Goal: Obtain resource: Download file/media

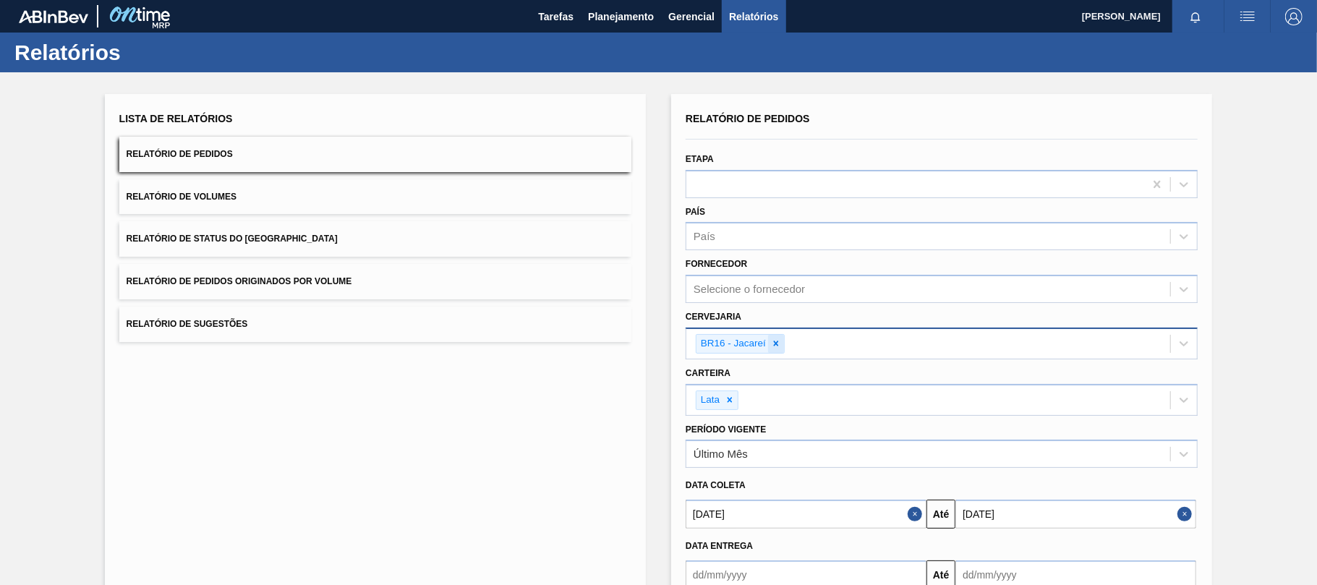
scroll to position [55, 0]
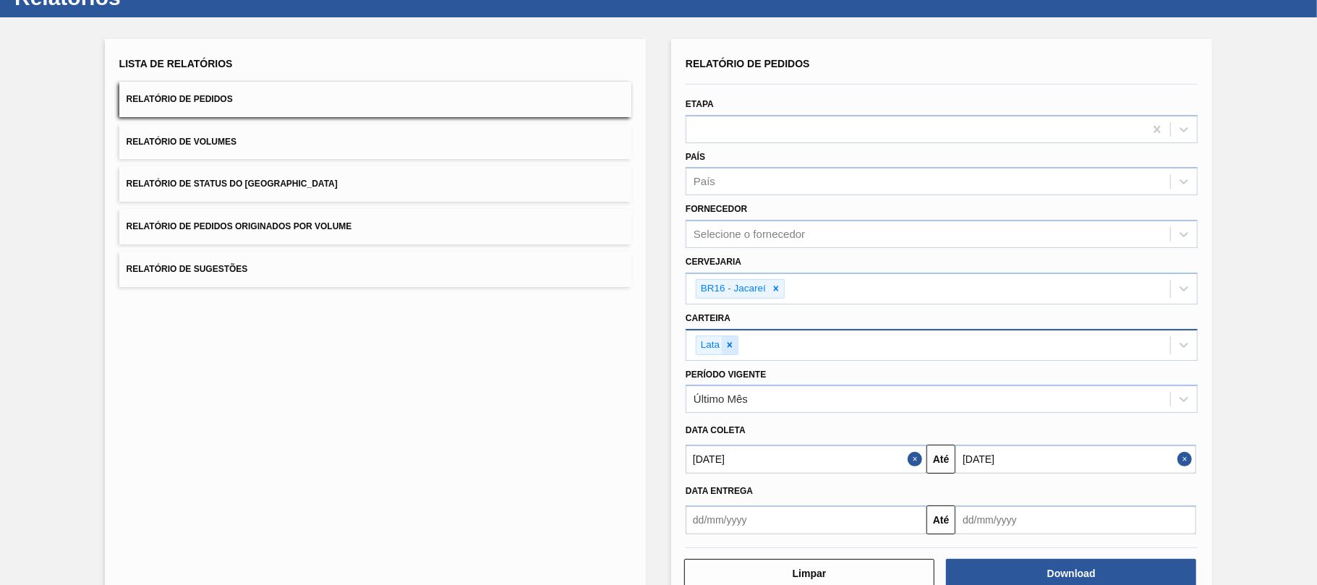
click at [735, 344] on div at bounding box center [730, 345] width 16 height 18
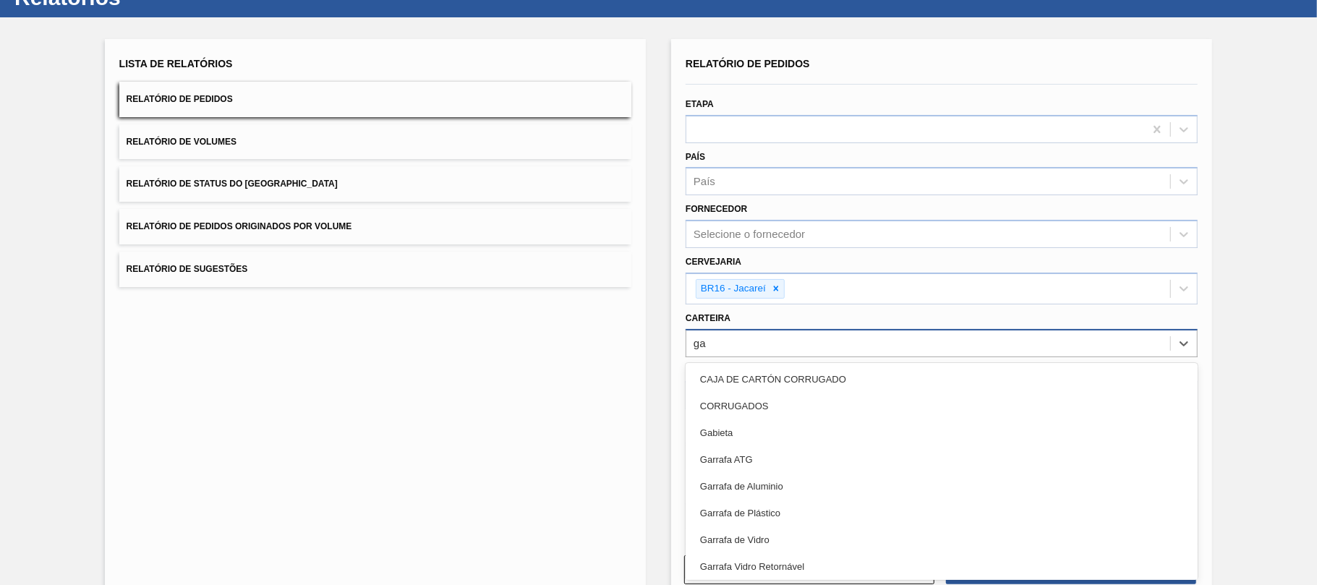
type input "gar"
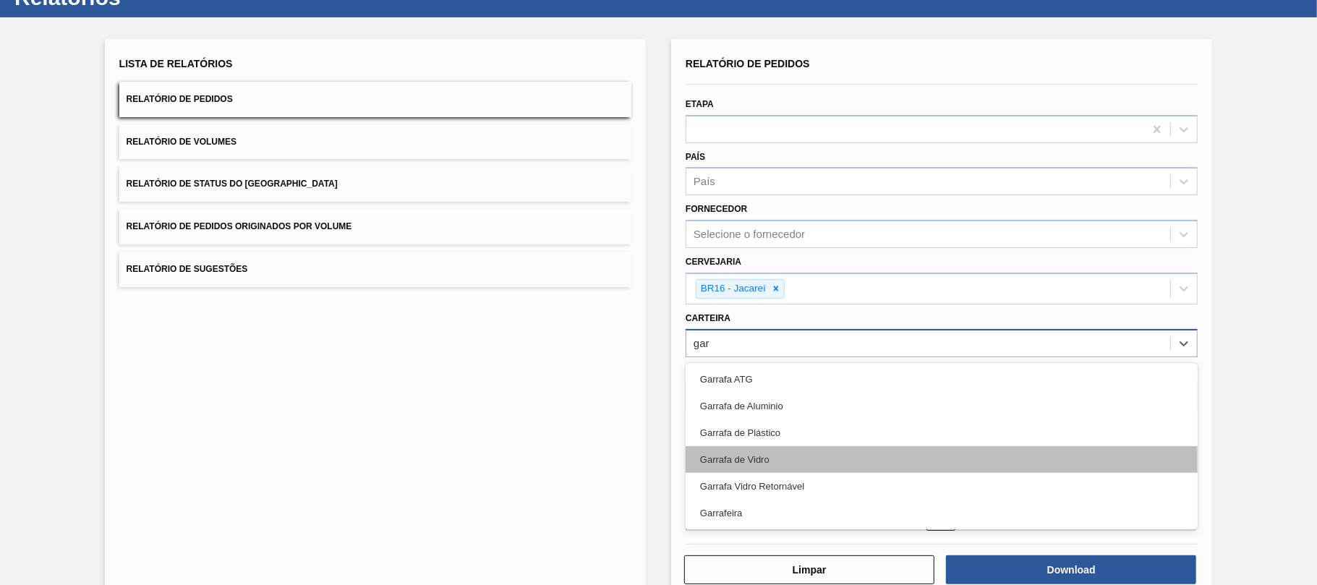
click at [806, 455] on div "Garrafa de Vidro" at bounding box center [942, 459] width 512 height 27
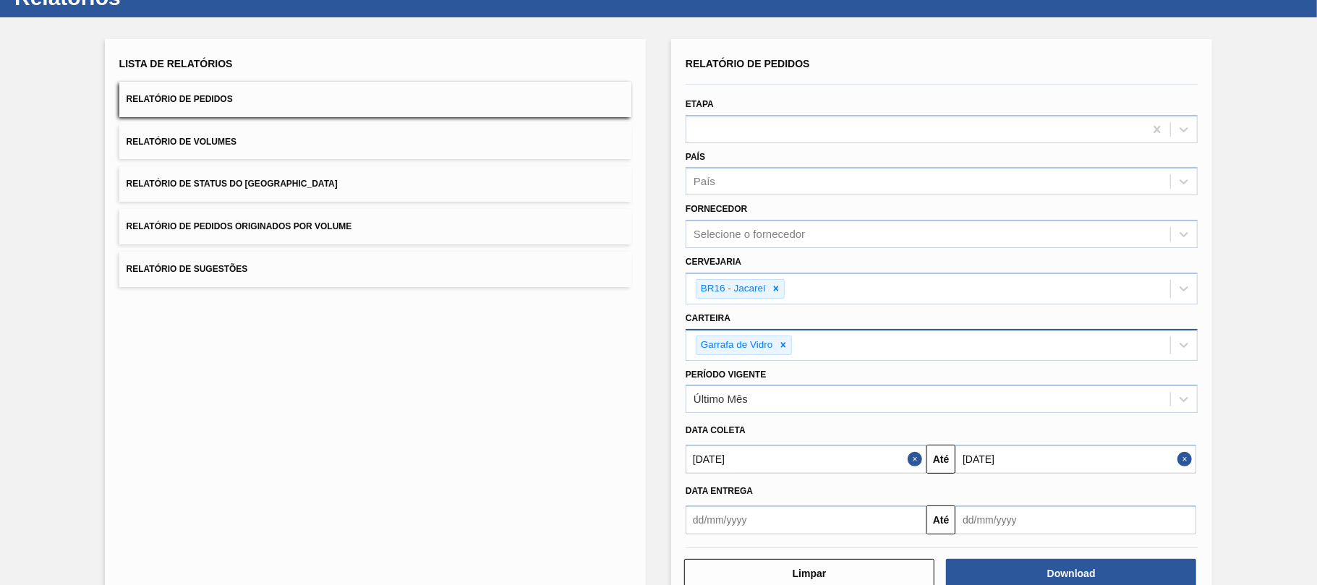
click at [911, 464] on button "Close" at bounding box center [917, 459] width 19 height 29
click at [887, 463] on input "text" at bounding box center [806, 459] width 241 height 29
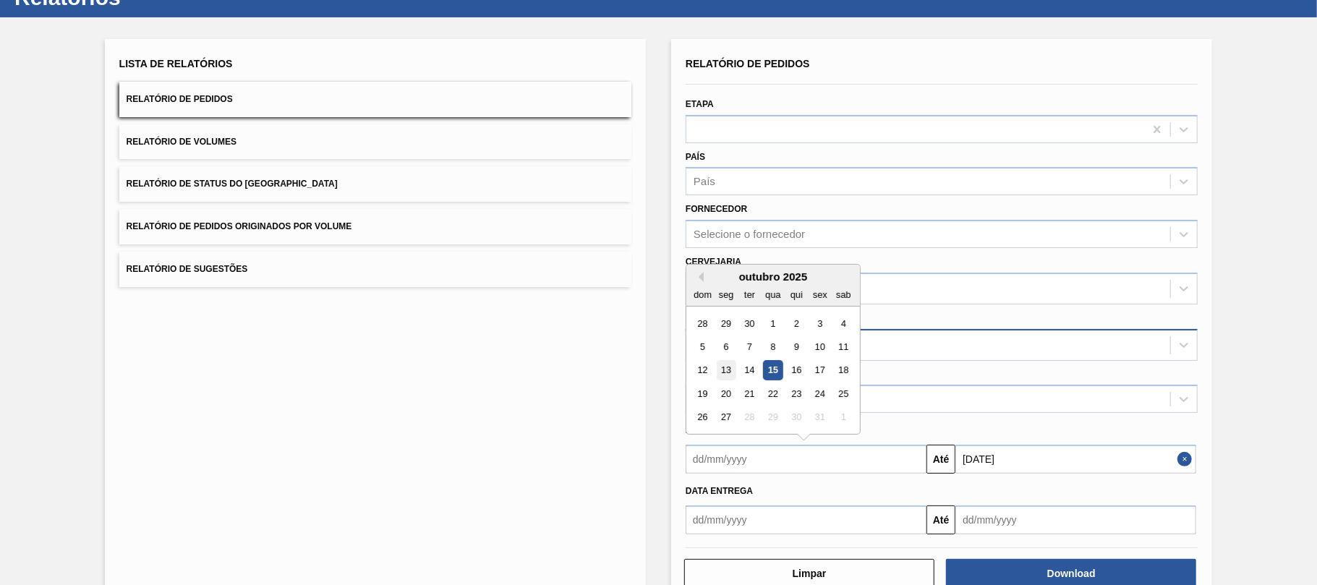
click at [730, 372] on div "13" at bounding box center [727, 371] width 20 height 20
type input "[DATE]"
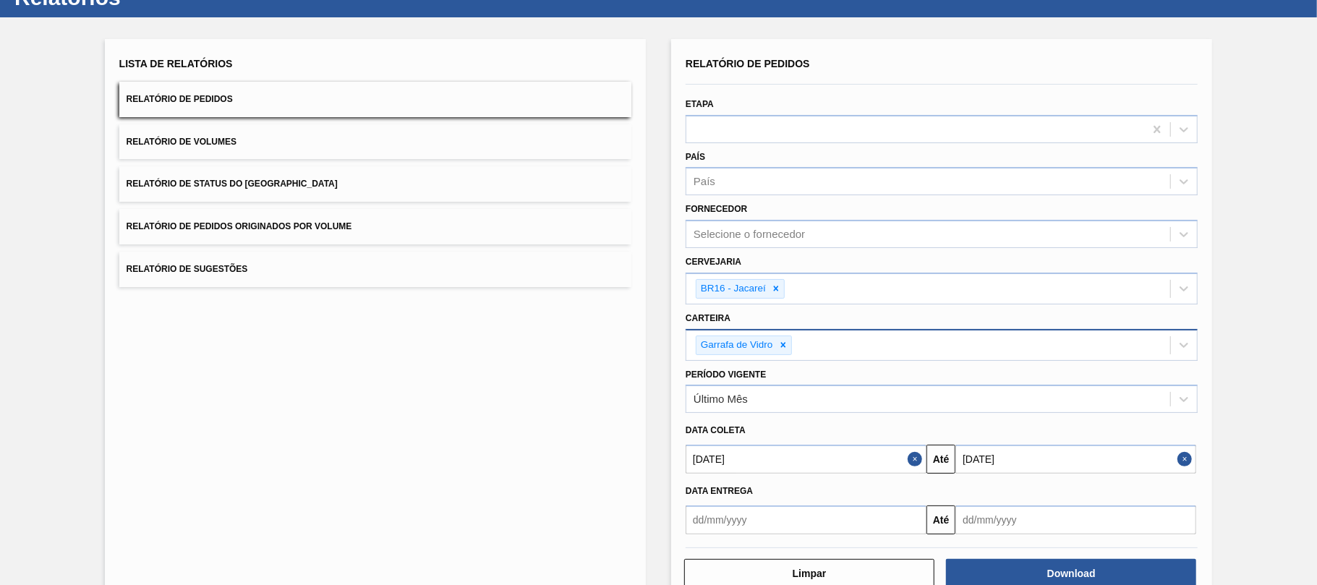
drag, startPoint x: 1193, startPoint y: 469, endPoint x: 1183, endPoint y: 469, distance: 10.1
click at [1187, 469] on button "Close" at bounding box center [1186, 459] width 19 height 29
click at [1164, 461] on input "text" at bounding box center [1075, 459] width 241 height 29
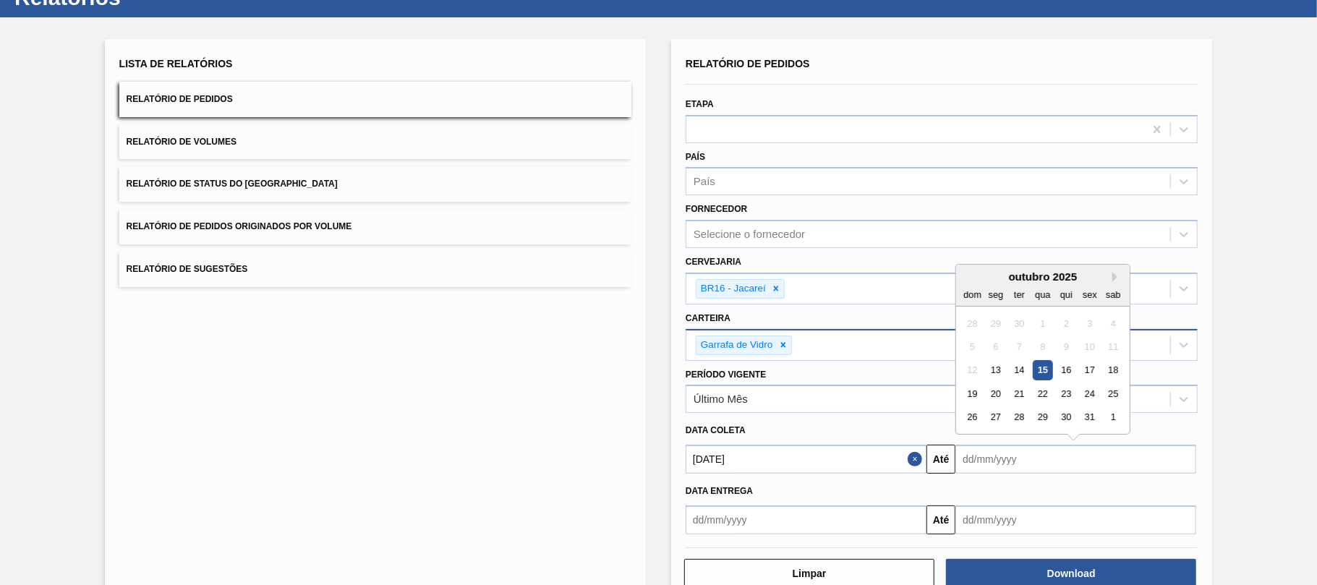
drag, startPoint x: 993, startPoint y: 281, endPoint x: 1011, endPoint y: 281, distance: 18.1
click at [993, 281] on div "outubro 2025" at bounding box center [1043, 276] width 174 height 12
click at [1118, 278] on button "Next Month" at bounding box center [1117, 277] width 10 height 10
click at [991, 440] on div "1" at bounding box center [996, 441] width 20 height 20
type input "[DATE]"
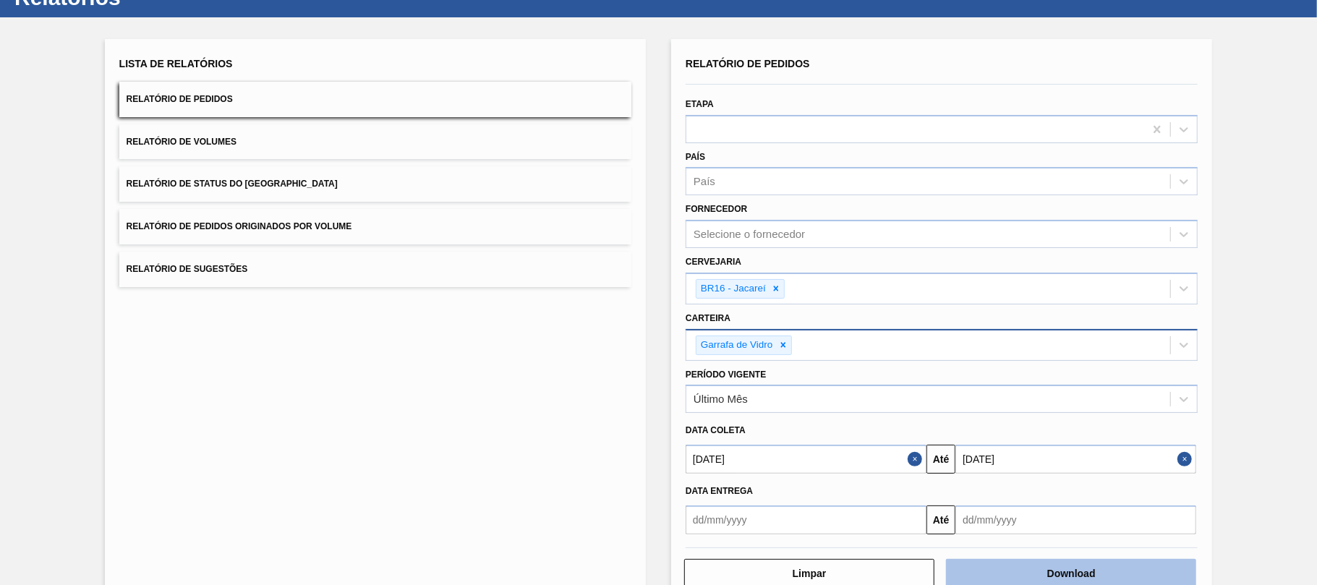
click at [1039, 571] on button "Download" at bounding box center [1071, 573] width 250 height 29
click at [782, 345] on icon at bounding box center [782, 344] width 5 height 5
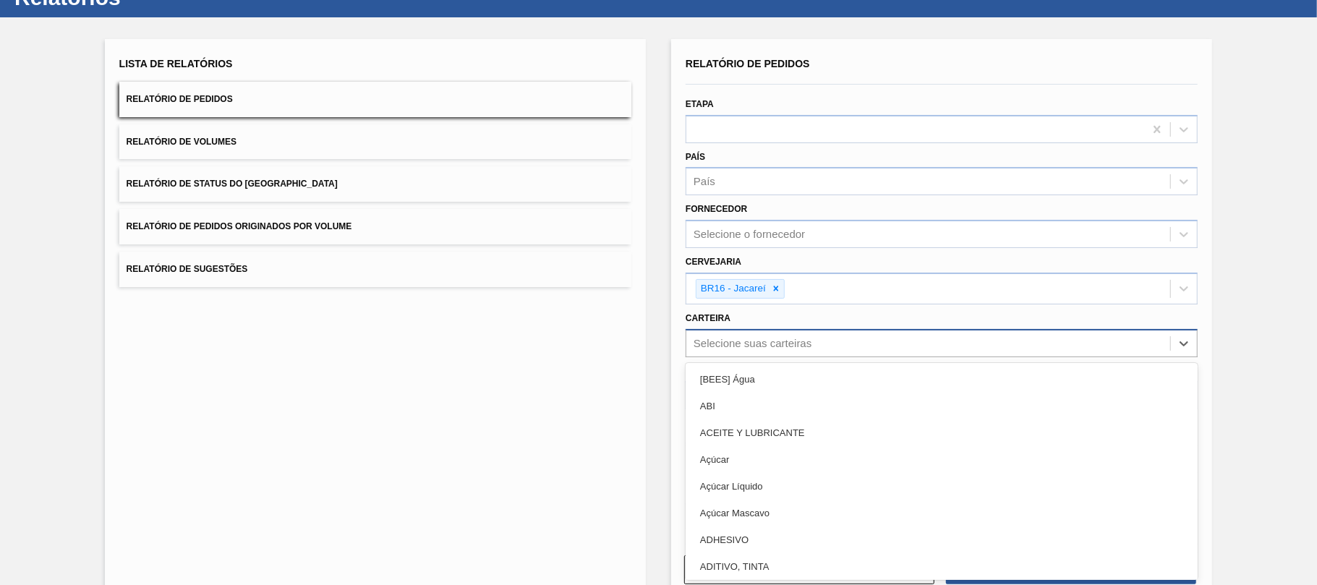
click at [777, 345] on div "Selecione suas carteiras" at bounding box center [753, 343] width 118 height 12
type input "filme"
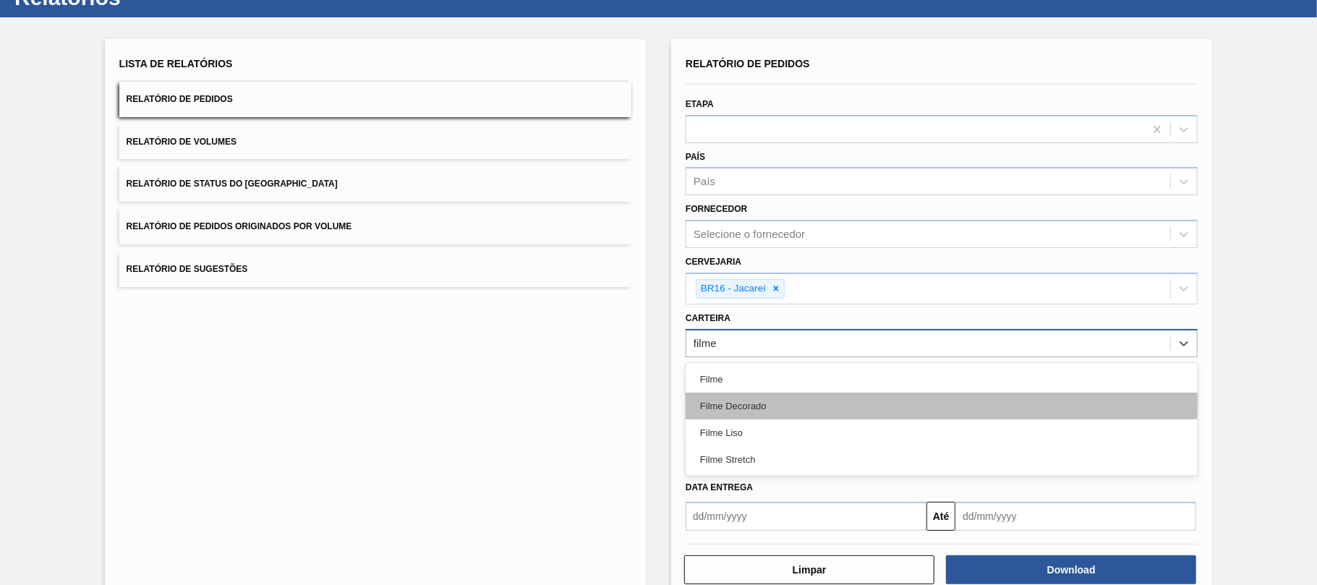
click at [759, 398] on div "Filme Decorado" at bounding box center [942, 406] width 512 height 27
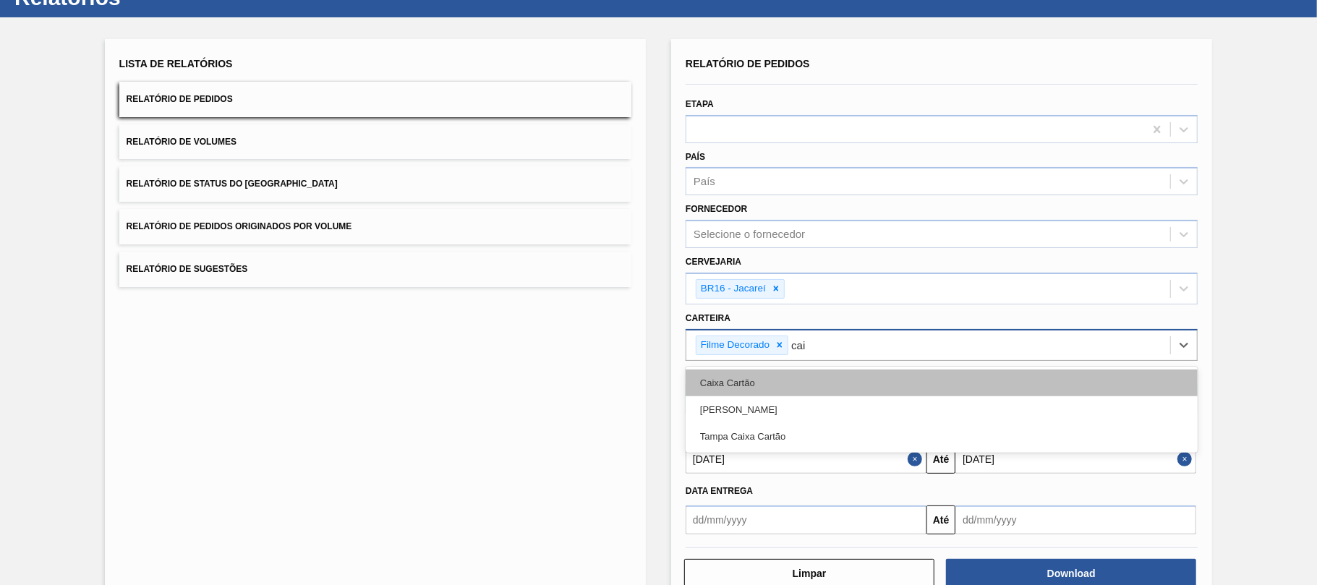
type input "caix"
click at [837, 385] on div "Caixa Cartão" at bounding box center [942, 383] width 512 height 27
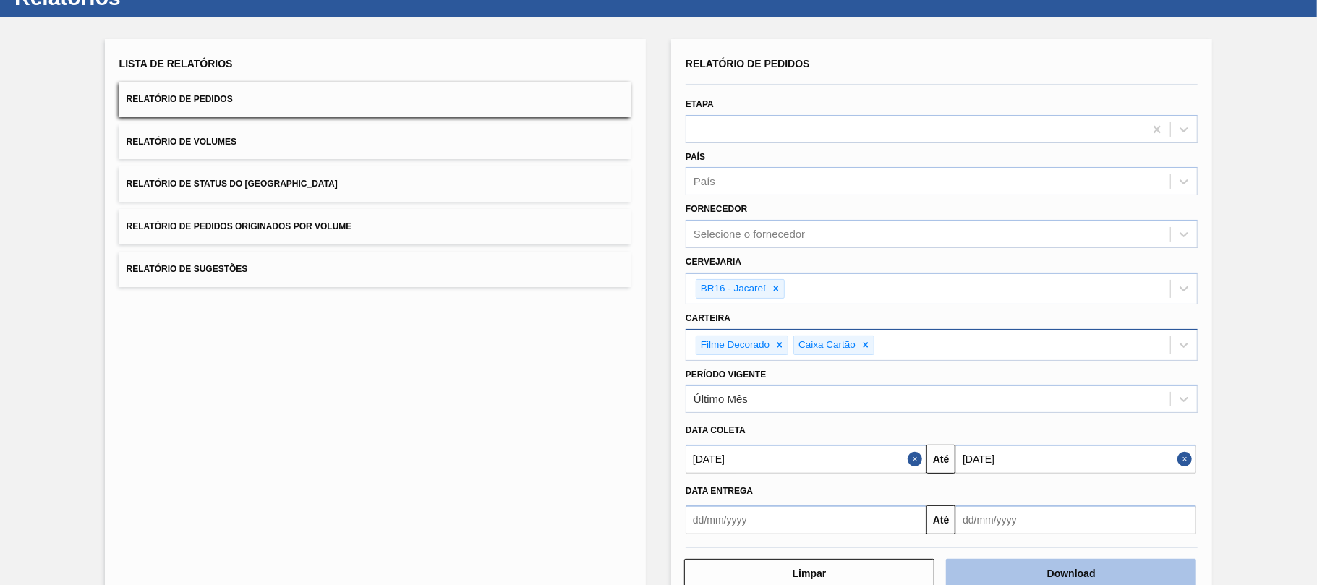
click at [1008, 568] on button "Download" at bounding box center [1071, 573] width 250 height 29
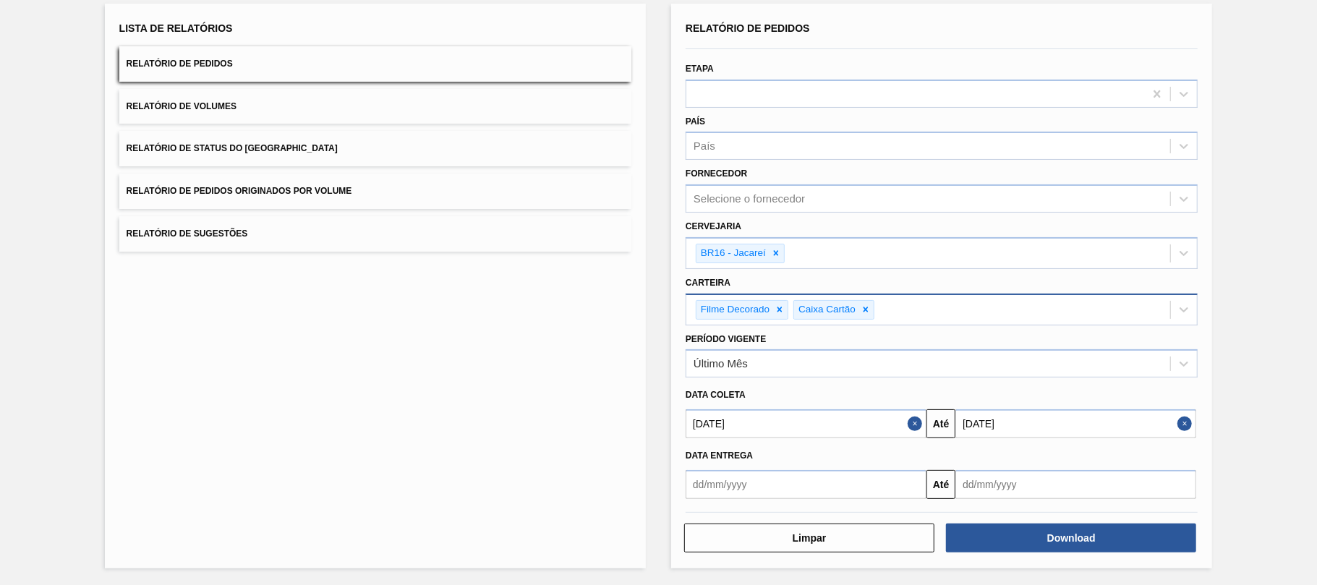
click at [912, 420] on button "Close" at bounding box center [917, 423] width 19 height 29
click at [1177, 422] on button "Close" at bounding box center [1186, 423] width 19 height 29
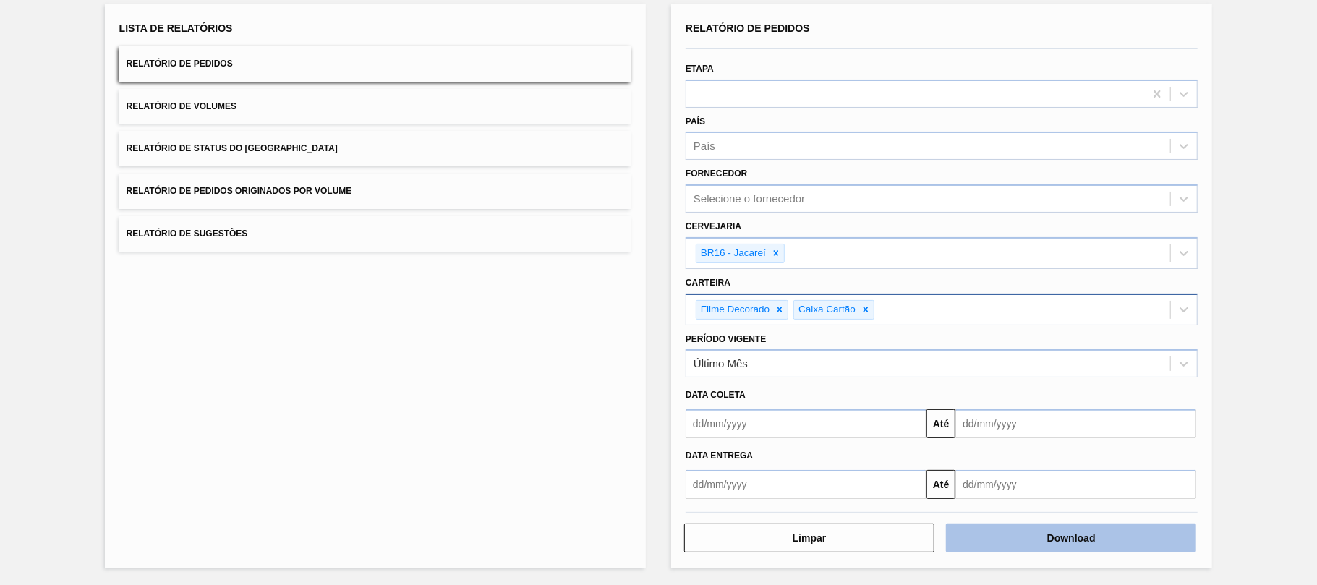
click at [1069, 532] on button "Download" at bounding box center [1071, 538] width 250 height 29
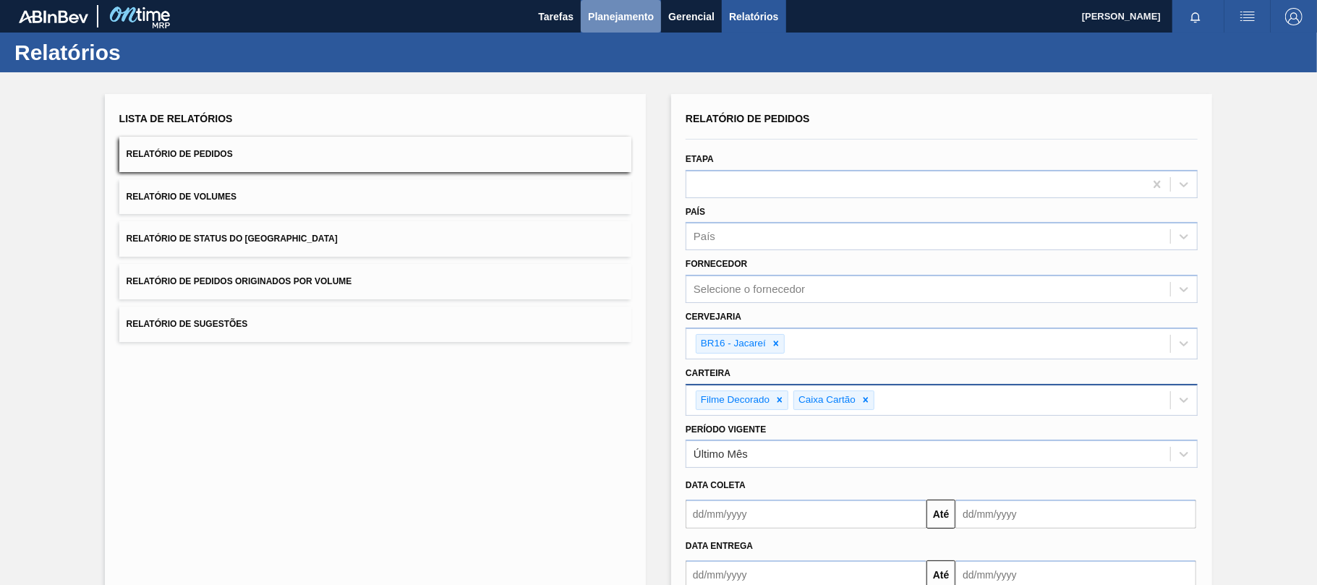
click at [597, 22] on span "Planejamento" at bounding box center [621, 16] width 66 height 17
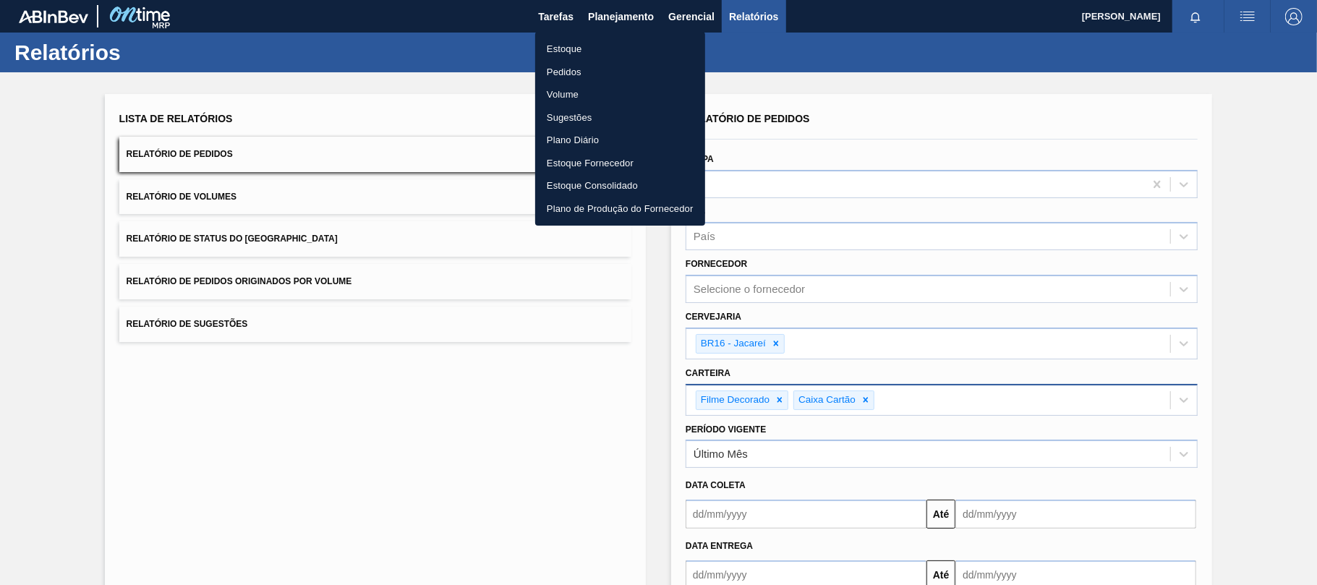
click at [581, 51] on li "Estoque" at bounding box center [620, 49] width 170 height 23
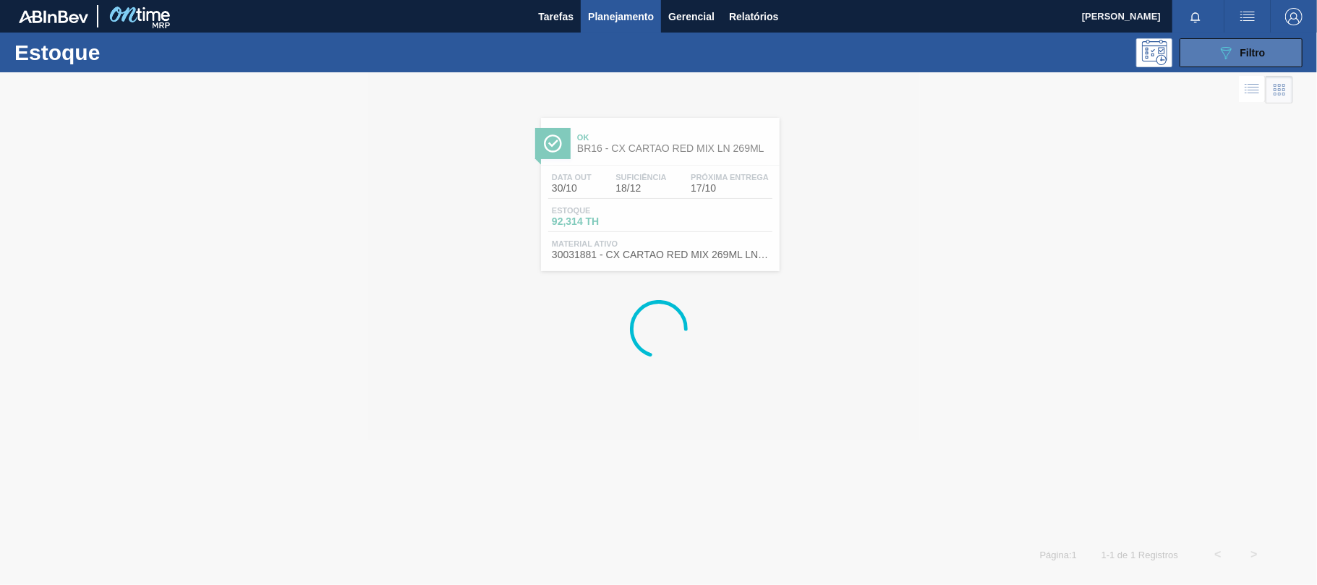
click at [1224, 50] on icon "089F7B8B-B2A5-4AFE-B5C0-19BA573D28AC" at bounding box center [1225, 52] width 17 height 17
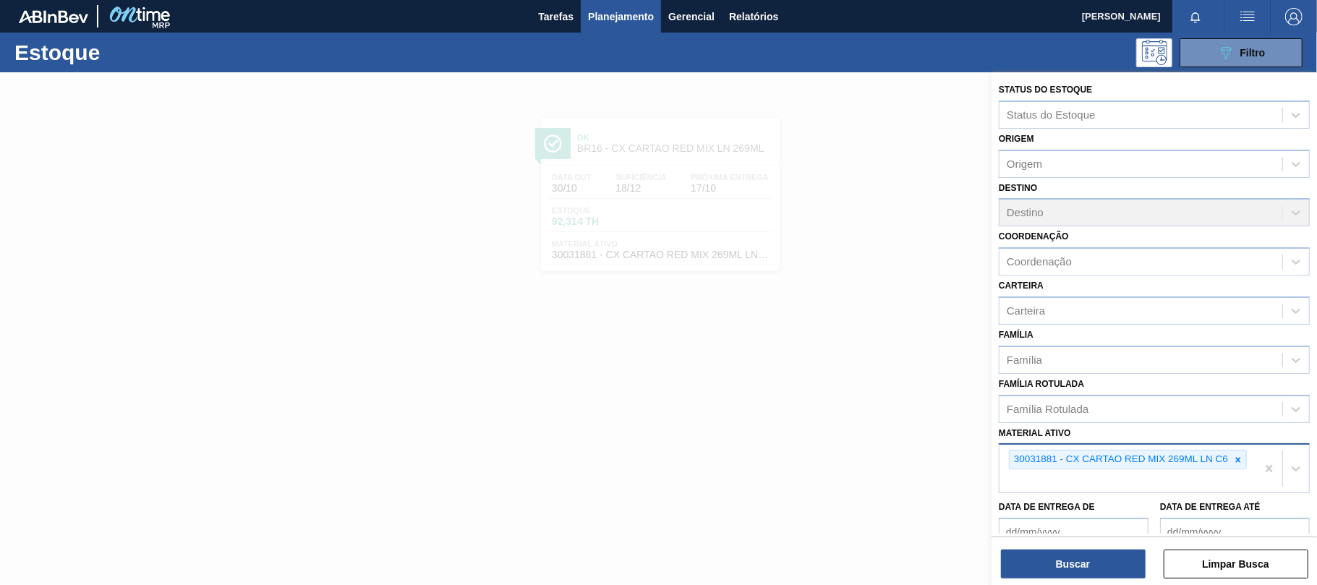
click at [1224, 461] on div "30031881 - CX CARTAO RED MIX 269ML LN C6" at bounding box center [1120, 460] width 221 height 18
click at [1233, 460] on icon at bounding box center [1238, 460] width 10 height 10
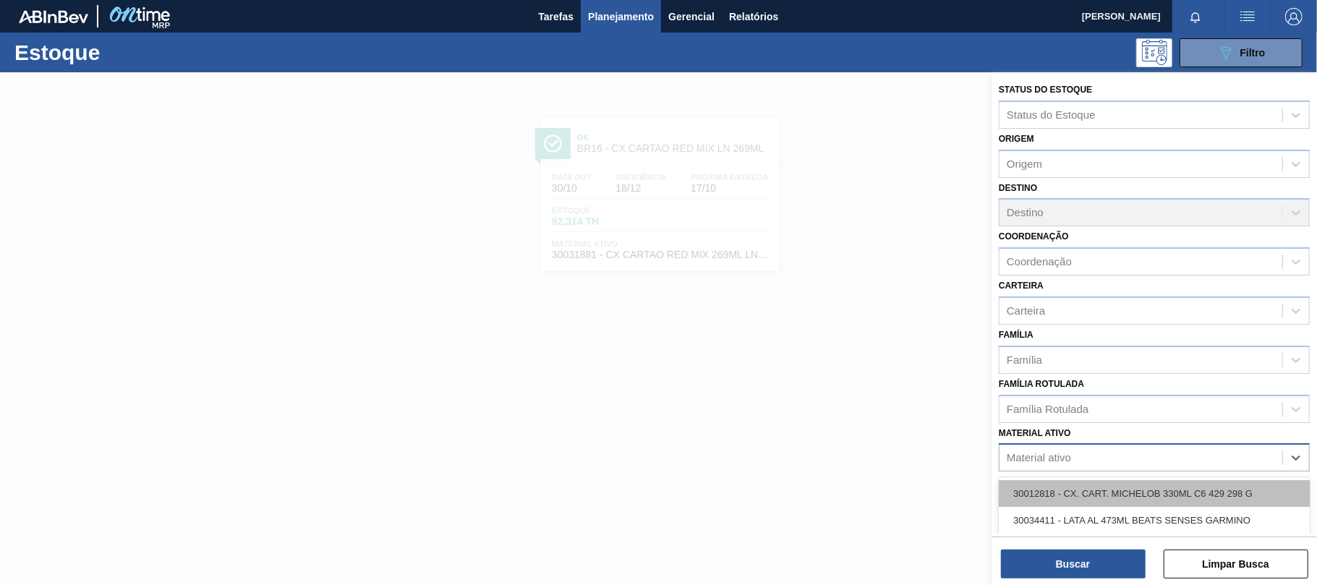
paste ativo "30009915"
type ativo "30009915"
click at [1069, 483] on div "30009915 - ESTABILIZANTE;DIVERGAN F-PVPP;;" at bounding box center [1154, 493] width 311 height 27
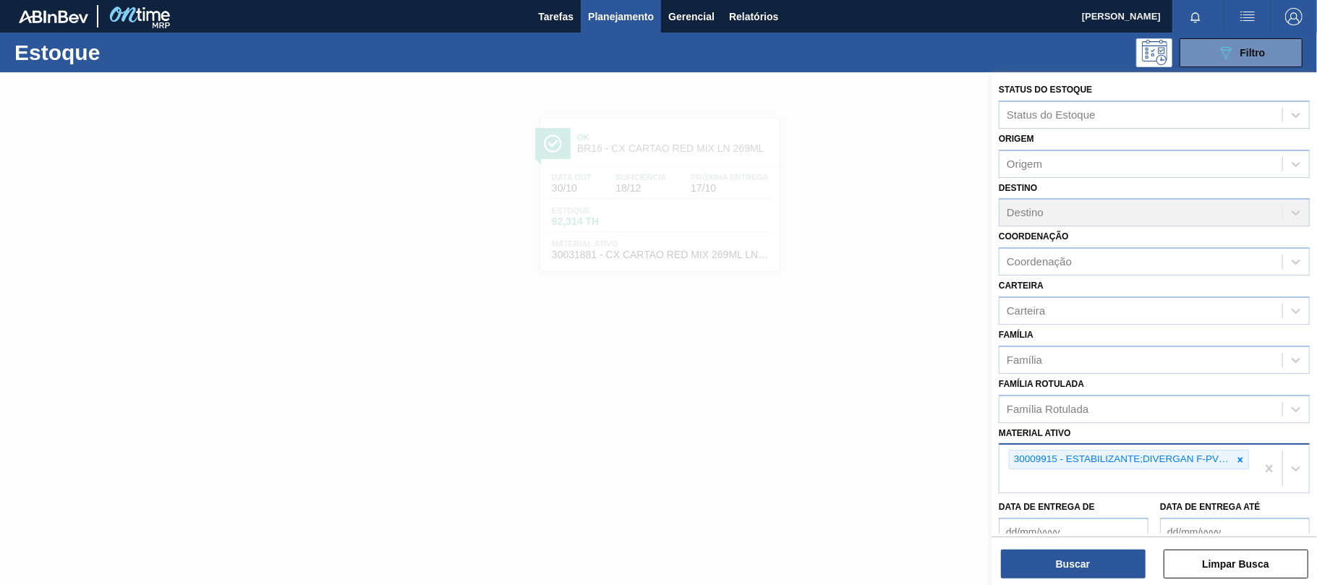
drag, startPoint x: 1071, startPoint y: 555, endPoint x: 1056, endPoint y: 542, distance: 20.5
click at [1069, 556] on button "Buscar" at bounding box center [1073, 564] width 145 height 29
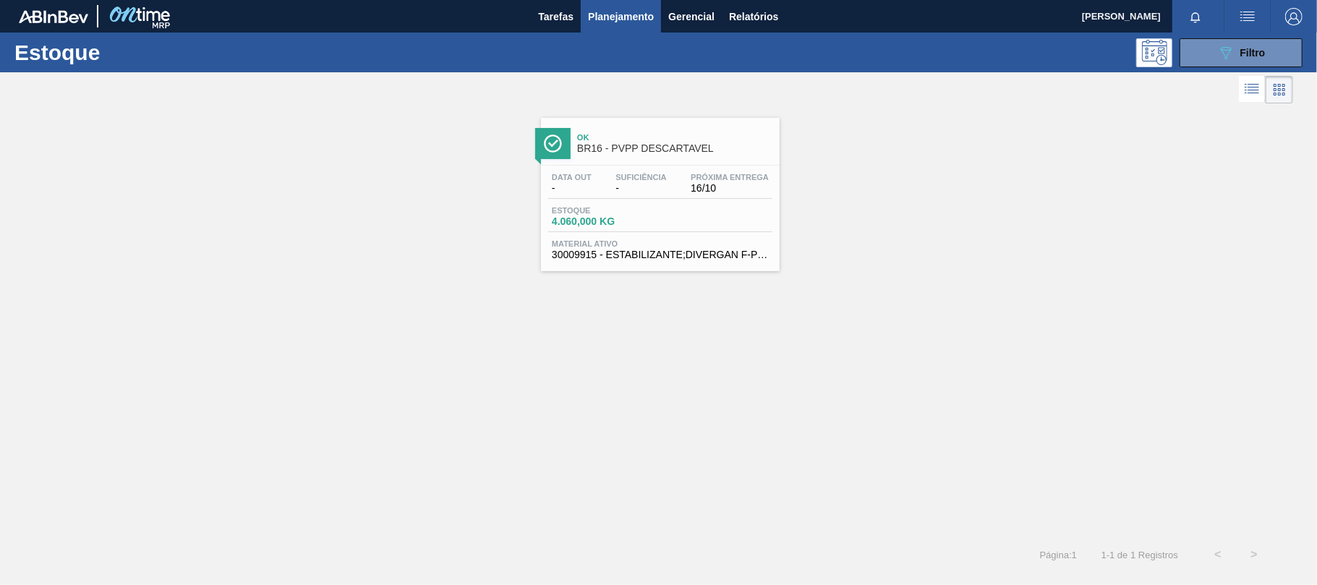
click at [712, 240] on span "Material ativo" at bounding box center [660, 243] width 217 height 9
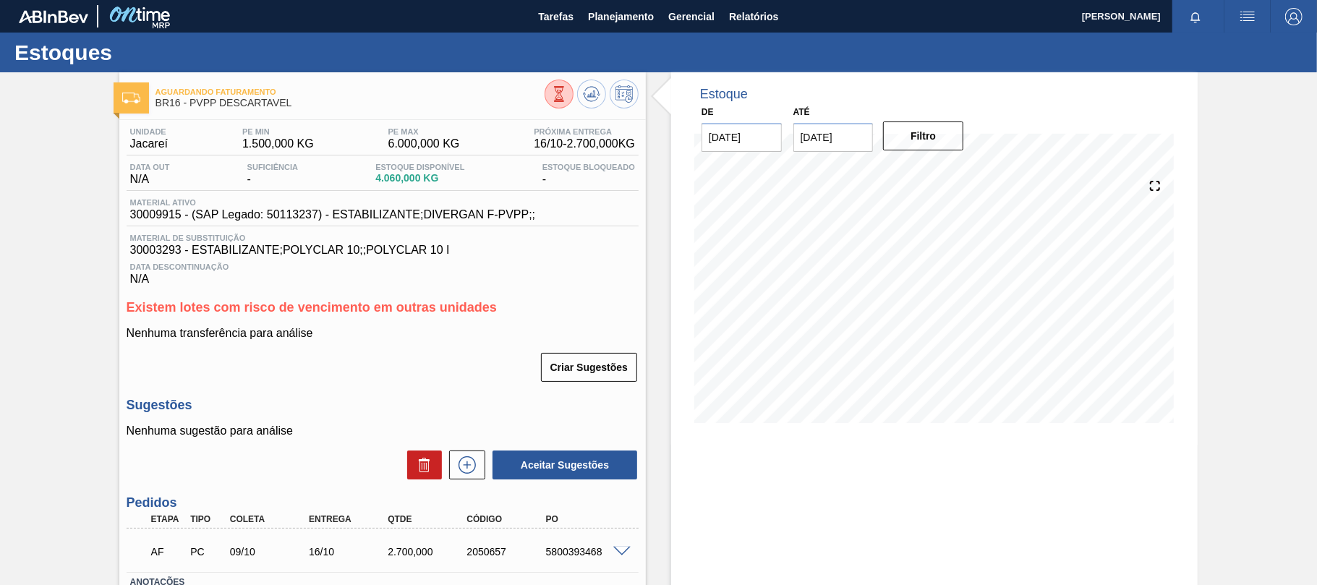
scroll to position [96, 0]
